Goal: Find specific page/section: Find specific page/section

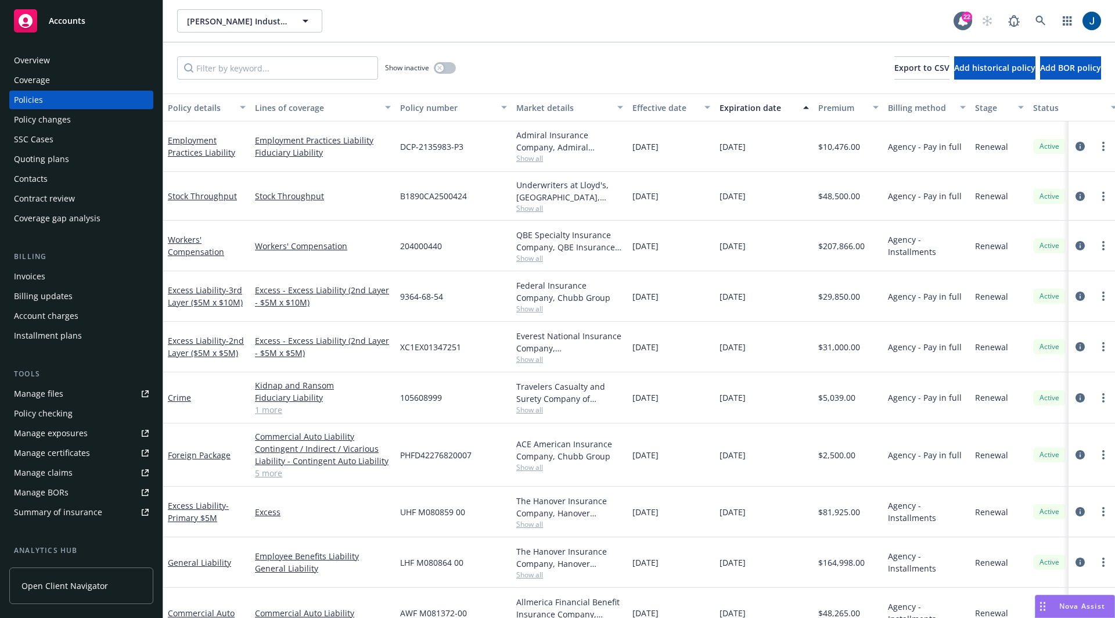
click at [729, 59] on div "Show inactive Export to CSV Add historical policy Add BOR policy" at bounding box center [639, 67] width 952 height 51
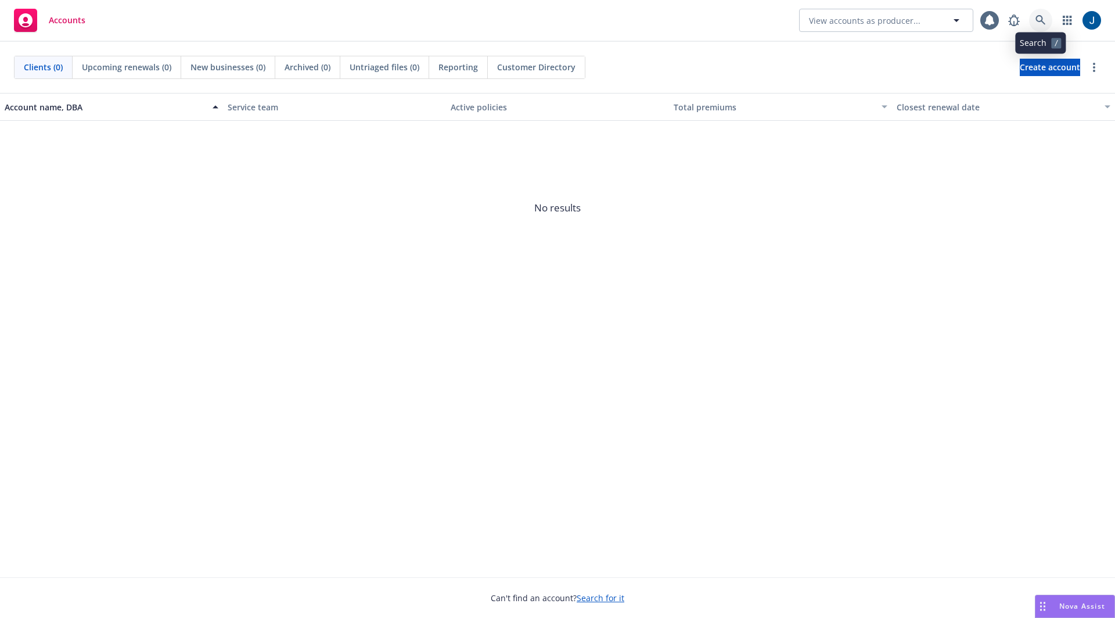
click at [1042, 24] on icon at bounding box center [1040, 20] width 10 height 10
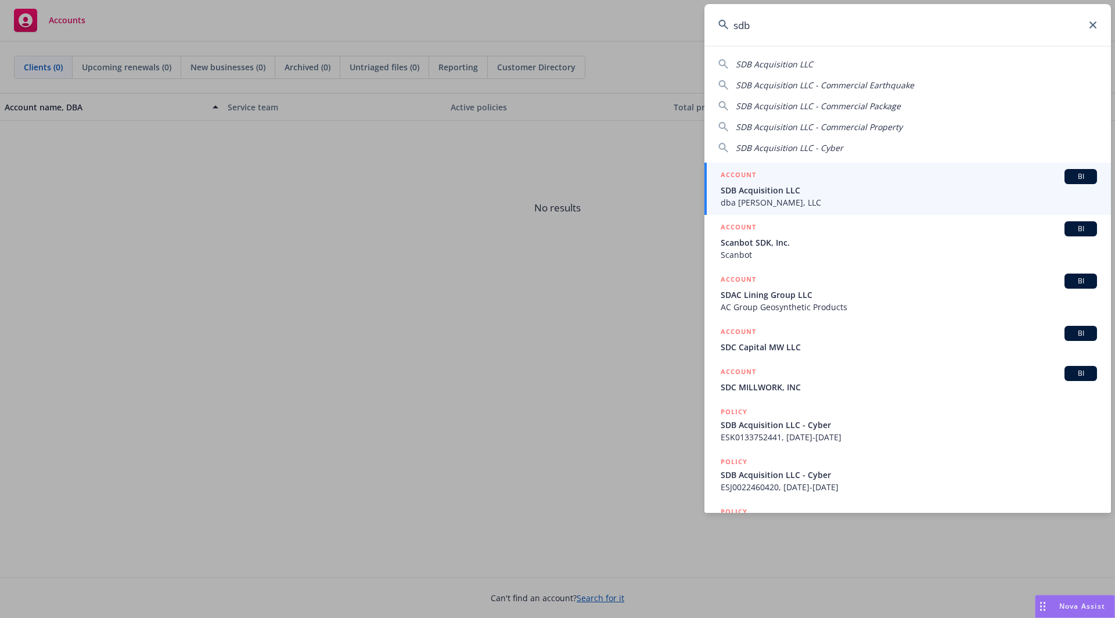
type input "sdb"
click at [877, 184] on span "SDB Acquisition LLC" at bounding box center [909, 190] width 376 height 12
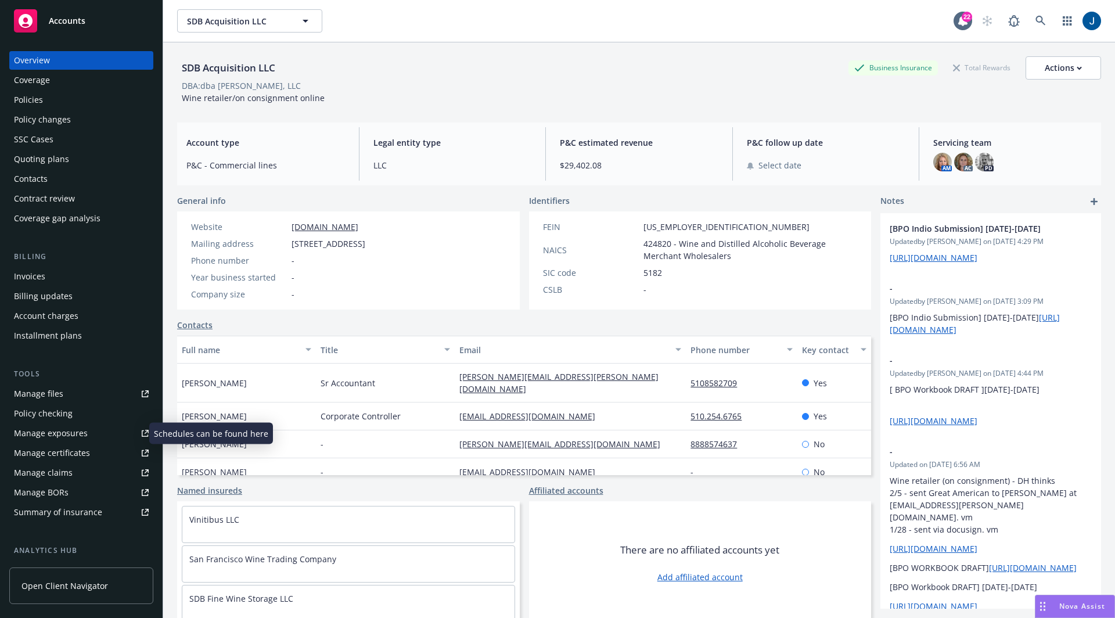
click at [61, 436] on div "Manage exposures" at bounding box center [51, 433] width 74 height 19
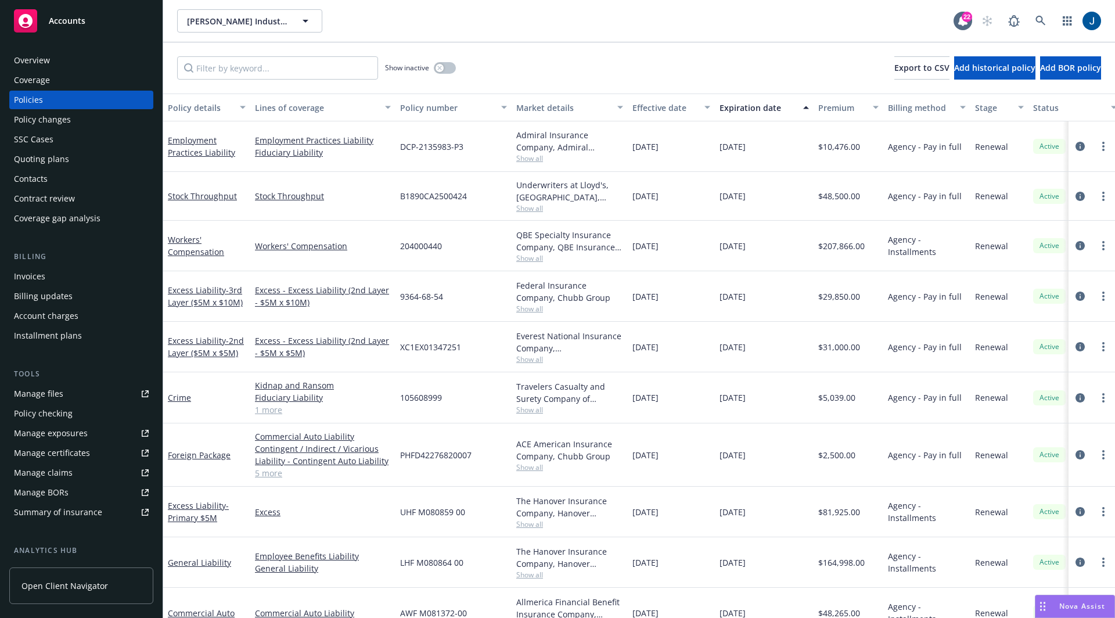
scroll to position [2, 0]
